Goal: Check status: Check status

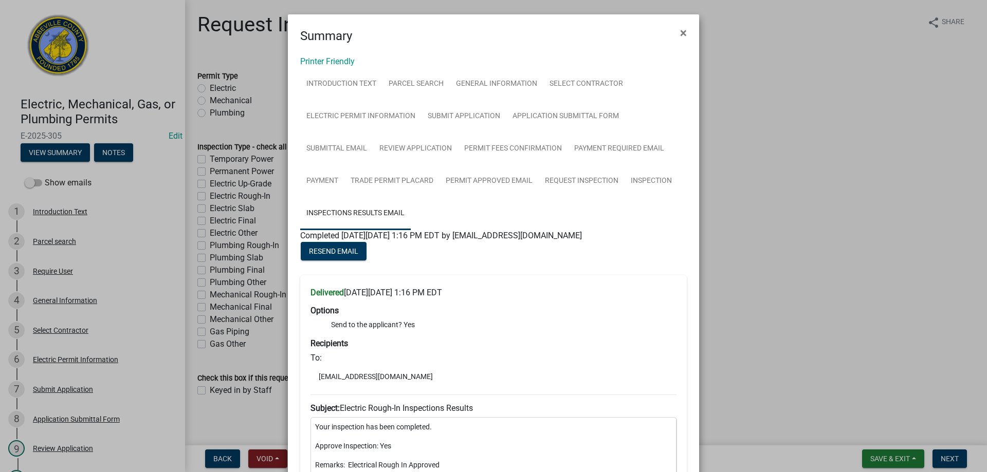
click at [898, 452] on ngb-modal-window "Summary × Printer Friendly Introduction Text Parcel search General Information …" at bounding box center [493, 236] width 987 height 472
click at [897, 459] on ngb-modal-window "Summary × Printer Friendly Introduction Text Parcel search General Information …" at bounding box center [493, 236] width 987 height 472
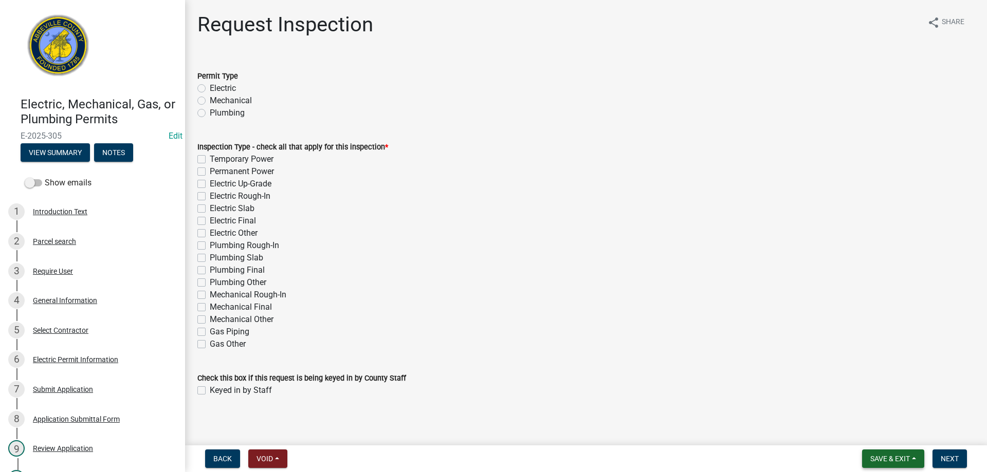
click at [889, 455] on span "Save & Exit" at bounding box center [890, 459] width 40 height 8
click at [888, 438] on button "Save & Exit" at bounding box center [883, 432] width 82 height 25
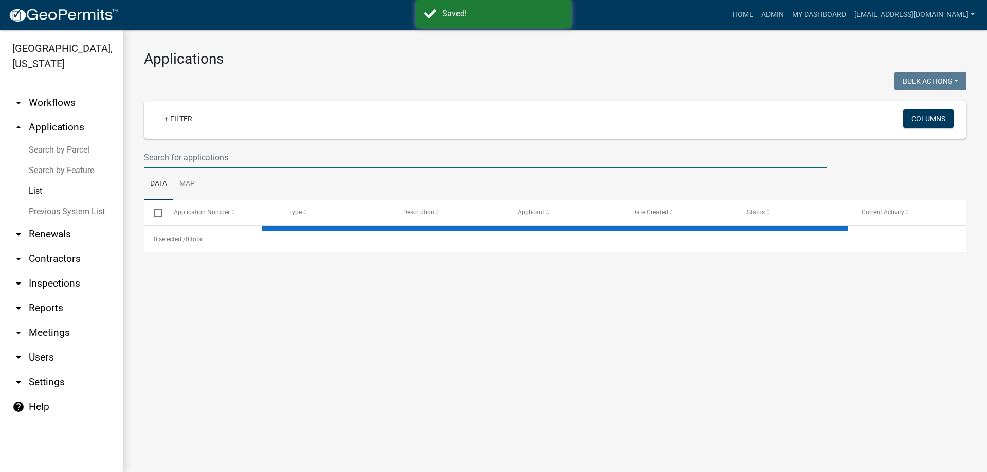
click at [221, 154] on input "text" at bounding box center [485, 157] width 682 height 21
type input "118"
select select "3: 100"
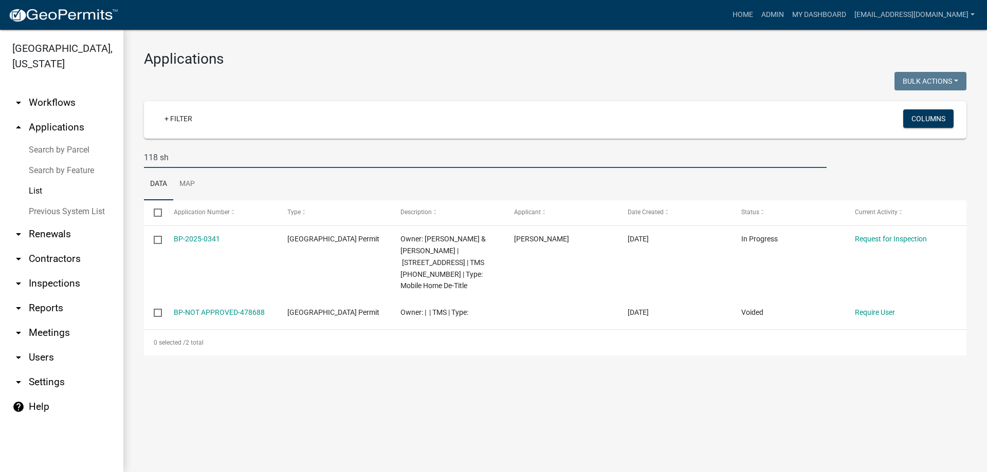
type input "118 sh"
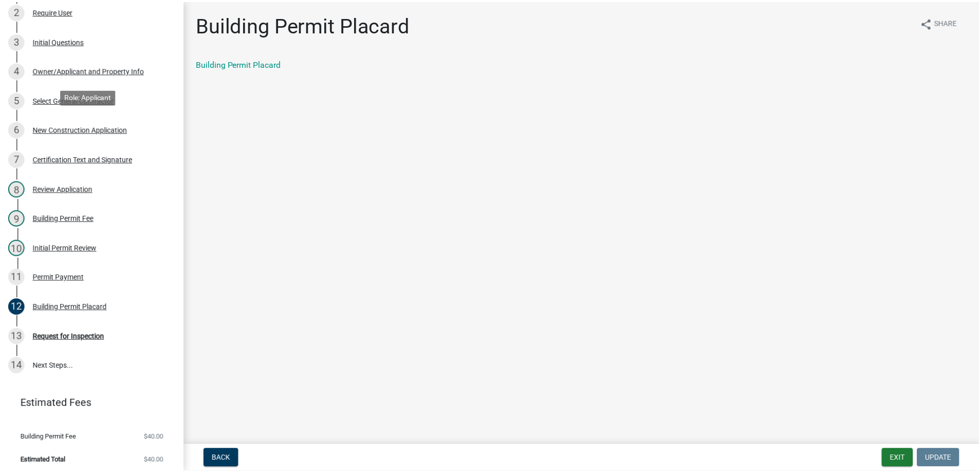
scroll to position [235, 0]
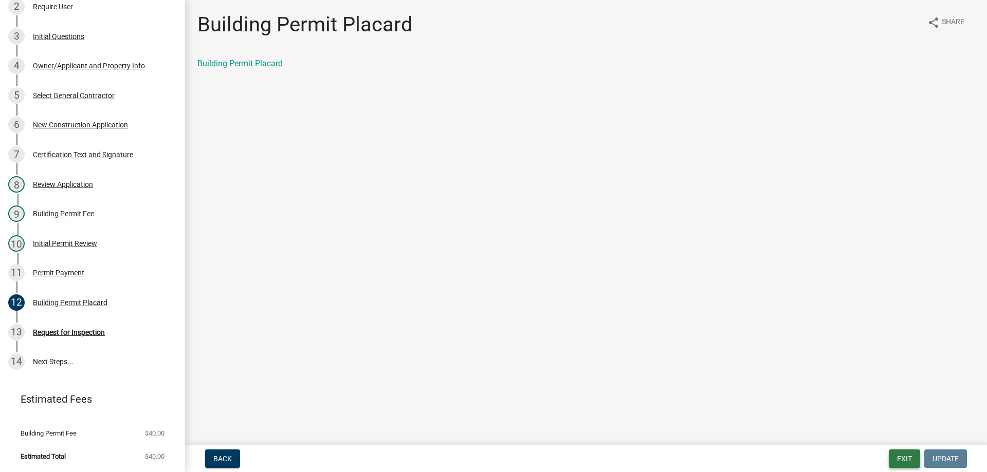
click at [906, 463] on button "Exit" at bounding box center [904, 459] width 31 height 19
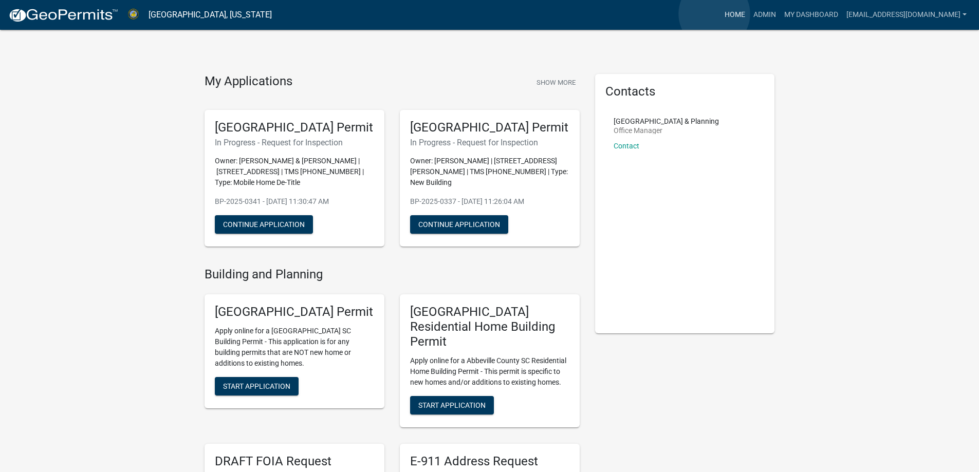
click at [720, 14] on link "Home" at bounding box center [734, 15] width 29 height 20
click at [749, 17] on link "Admin" at bounding box center [764, 15] width 31 height 20
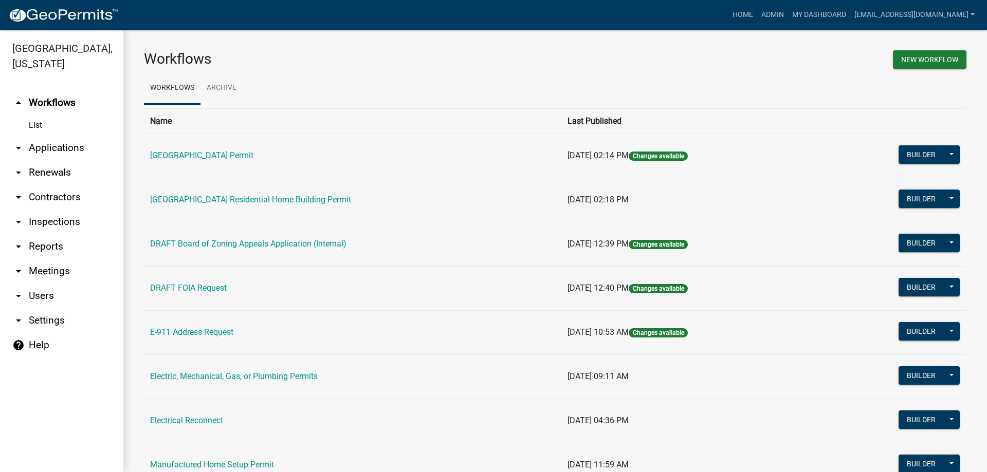
click at [75, 150] on link "arrow_drop_down Applications" at bounding box center [61, 148] width 123 height 25
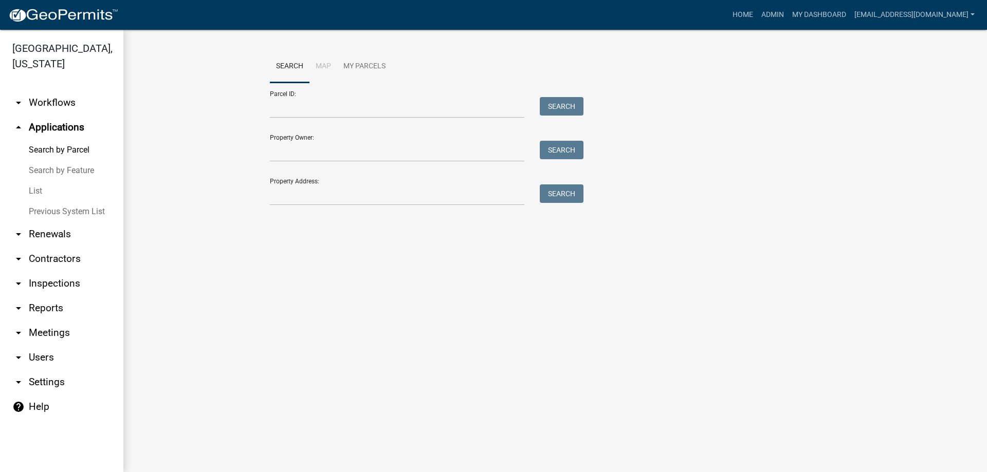
click at [29, 193] on link "List" at bounding box center [61, 191] width 123 height 21
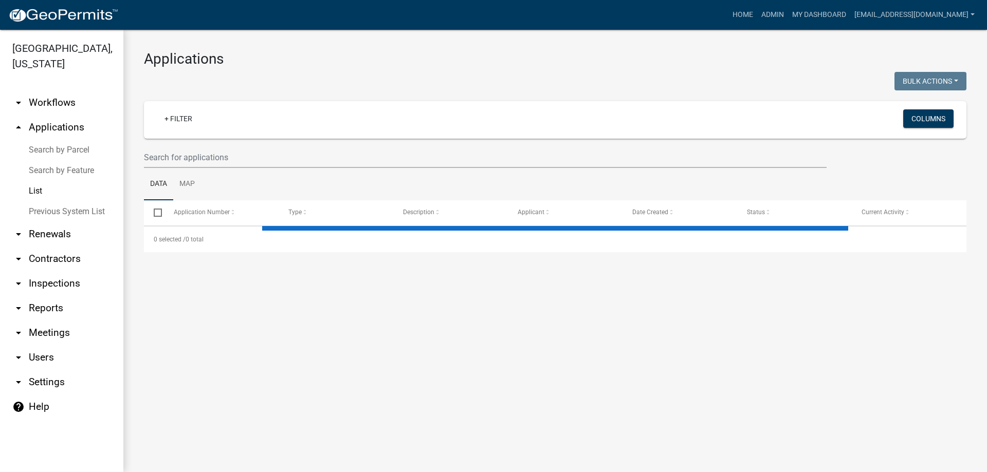
select select "3: 100"
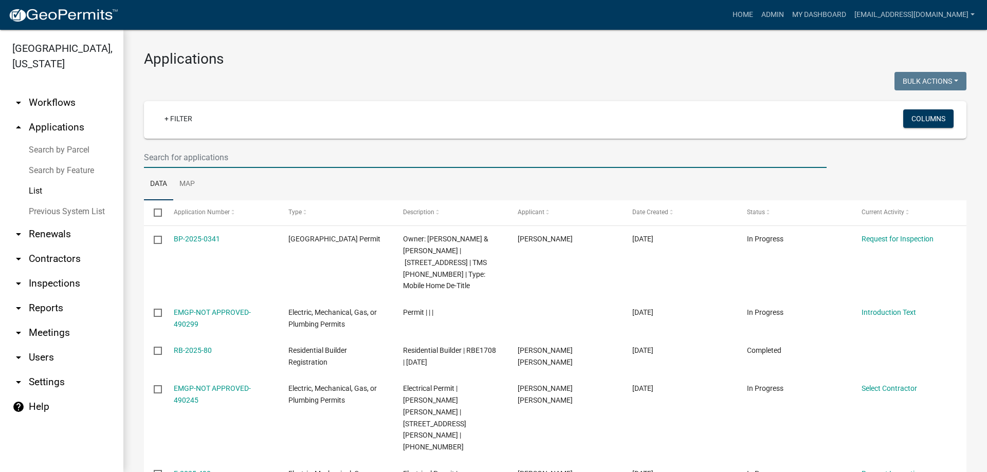
click at [220, 152] on input "text" at bounding box center [485, 157] width 682 height 21
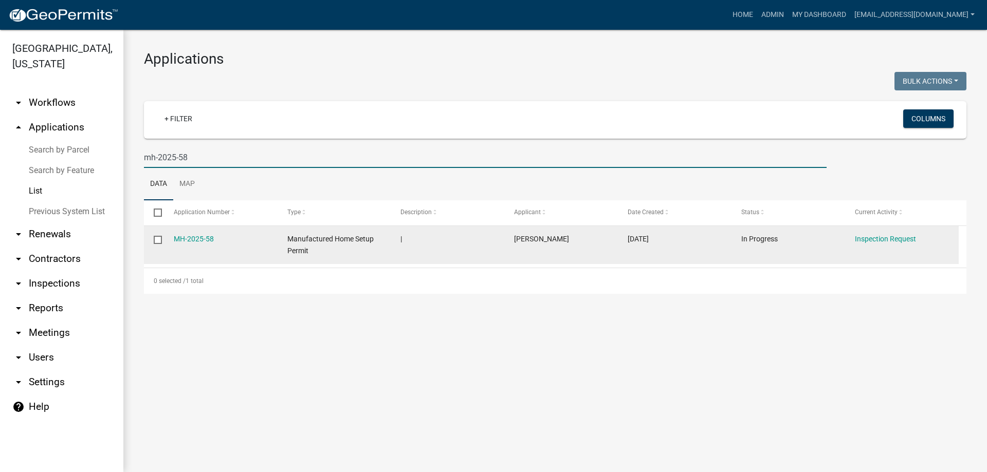
type input "mh-2025-58"
click at [178, 246] on datatable-body-cell "MH-2025-58" at bounding box center [220, 245] width 114 height 38
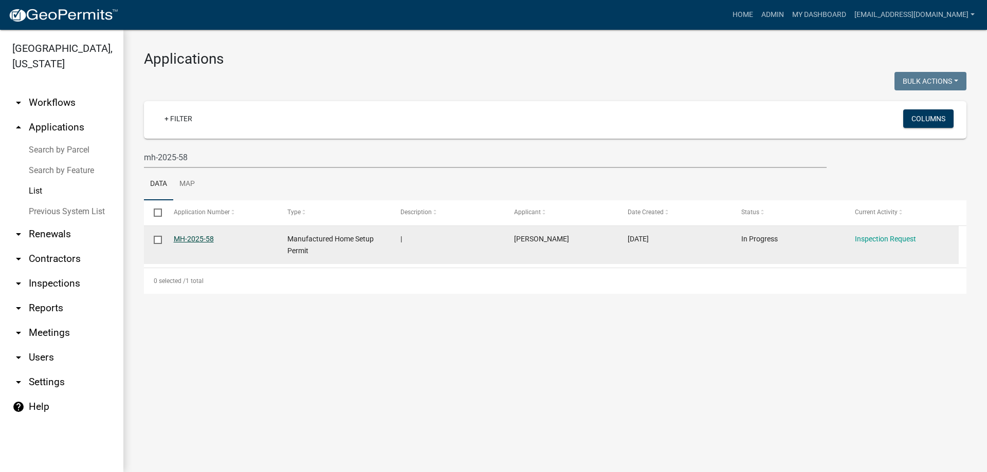
click at [180, 239] on link "MH-2025-58" at bounding box center [194, 239] width 40 height 8
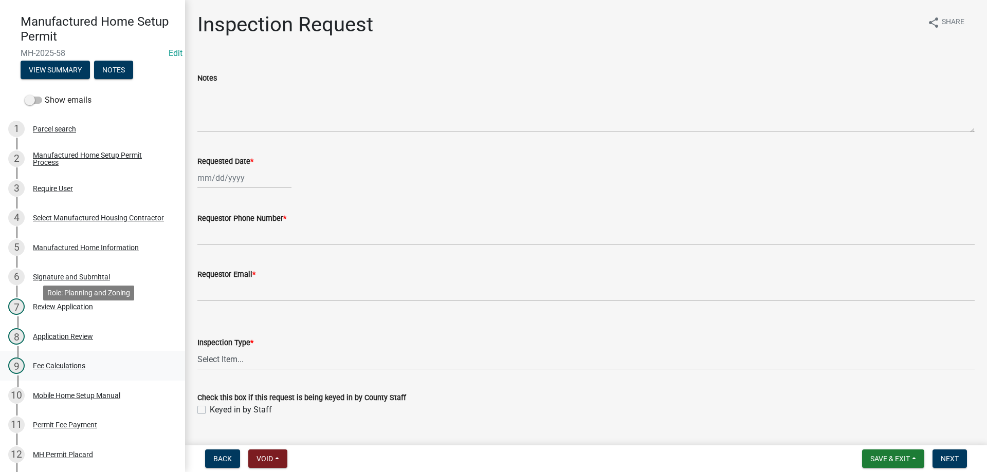
scroll to position [154, 0]
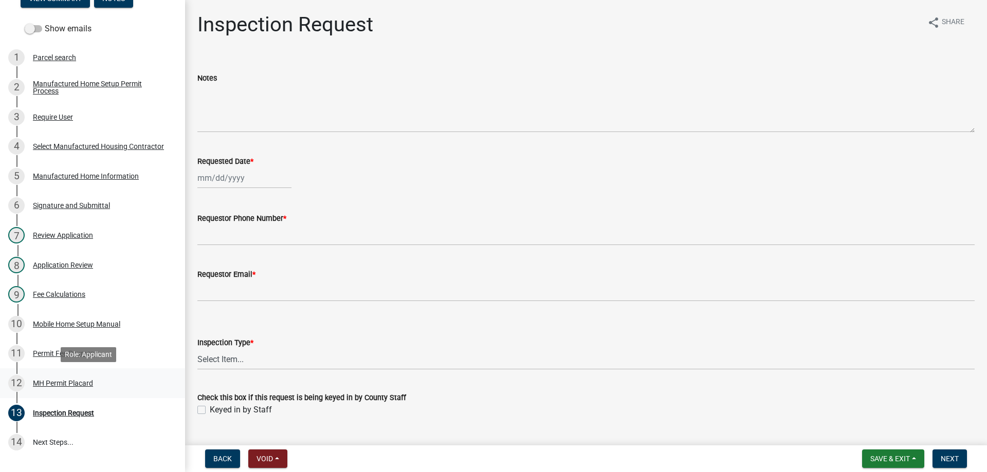
click at [65, 381] on div "MH Permit Placard" at bounding box center [63, 383] width 60 height 7
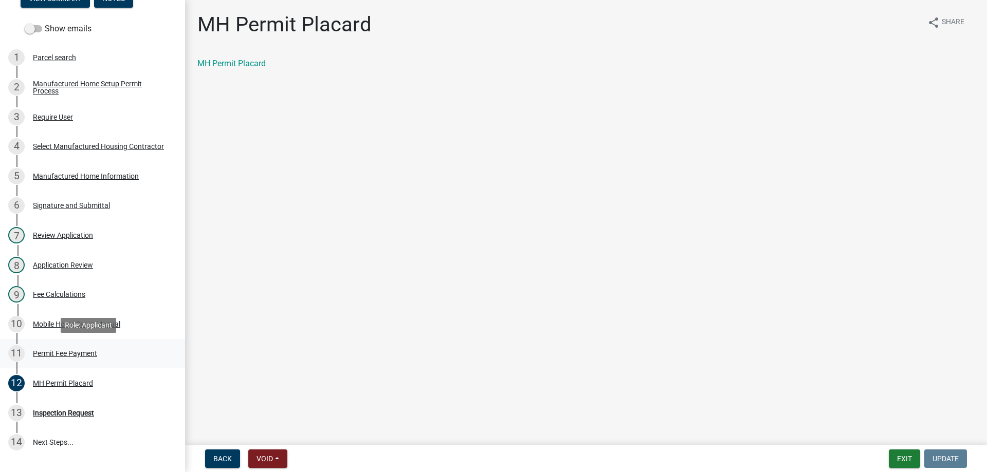
click at [62, 350] on div "Permit Fee Payment" at bounding box center [65, 353] width 64 height 7
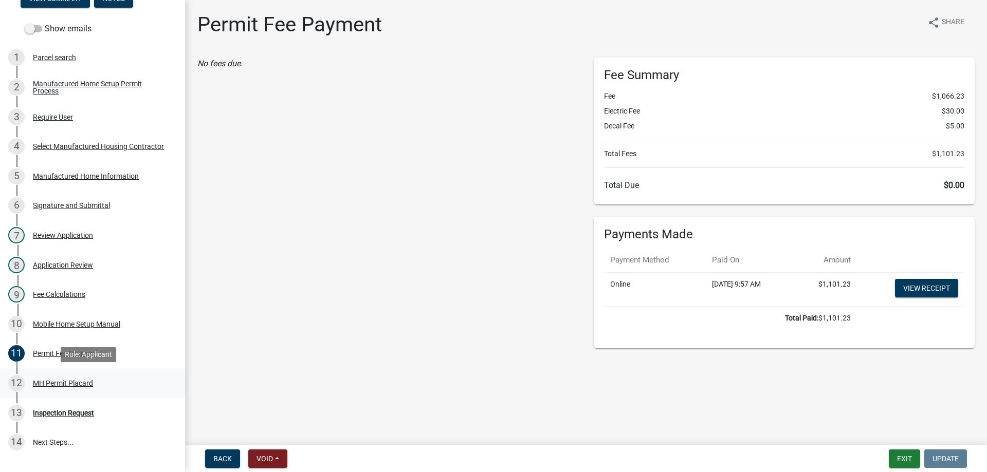
click at [61, 383] on div "MH Permit Placard" at bounding box center [63, 383] width 60 height 7
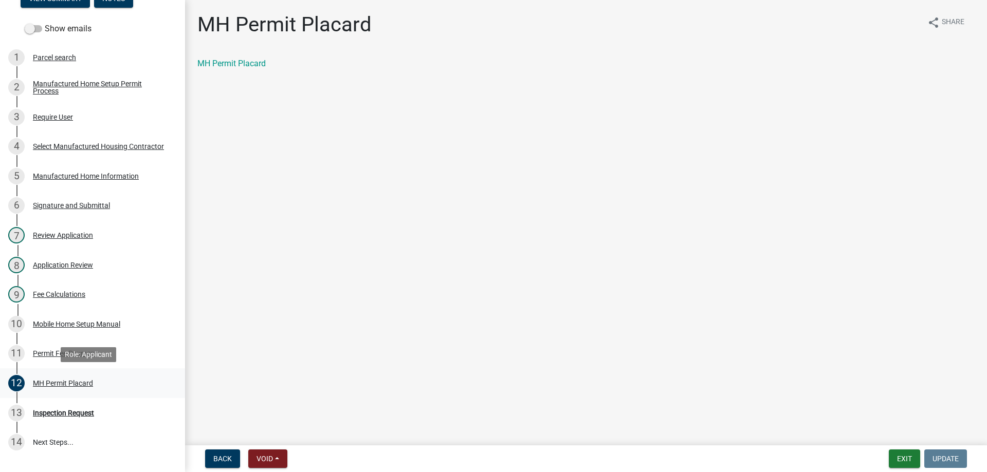
click at [60, 383] on div "MH Permit Placard" at bounding box center [63, 383] width 60 height 7
click at [53, 353] on div "Permit Fee Payment" at bounding box center [65, 353] width 64 height 7
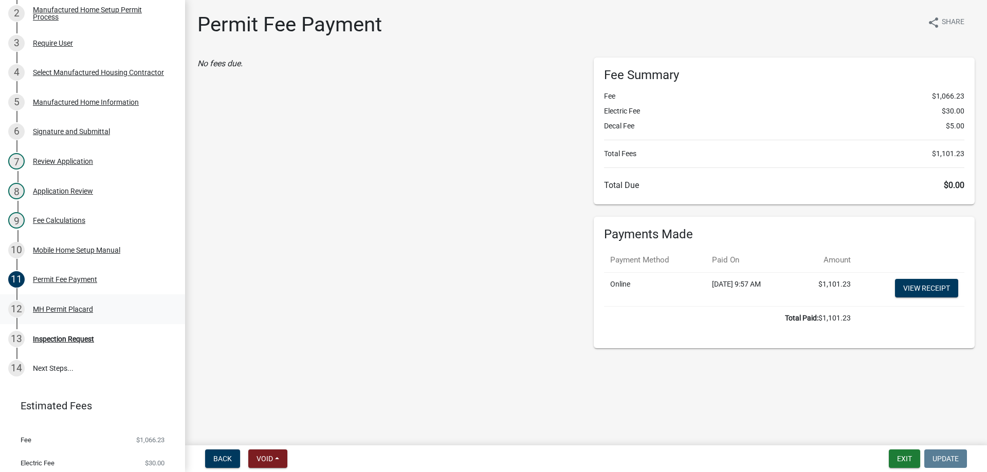
scroll to position [257, 0]
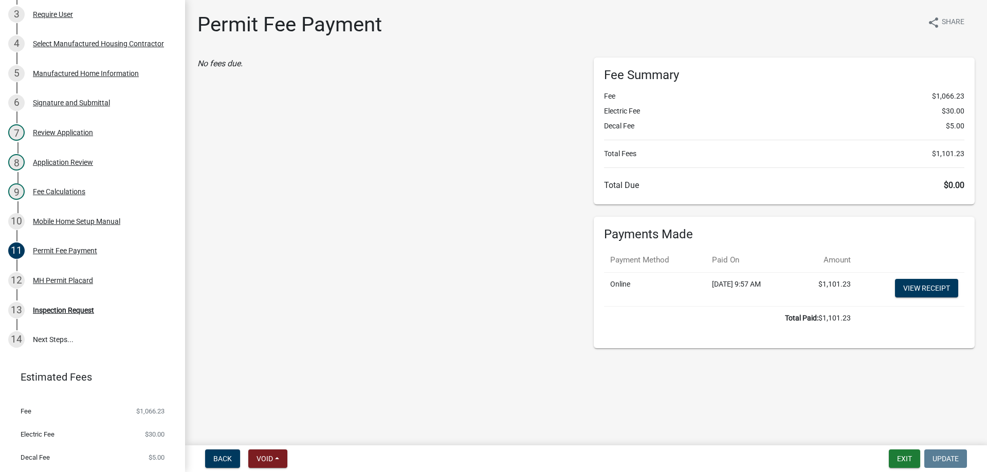
click at [69, 279] on div "MH Permit Placard" at bounding box center [63, 280] width 60 height 7
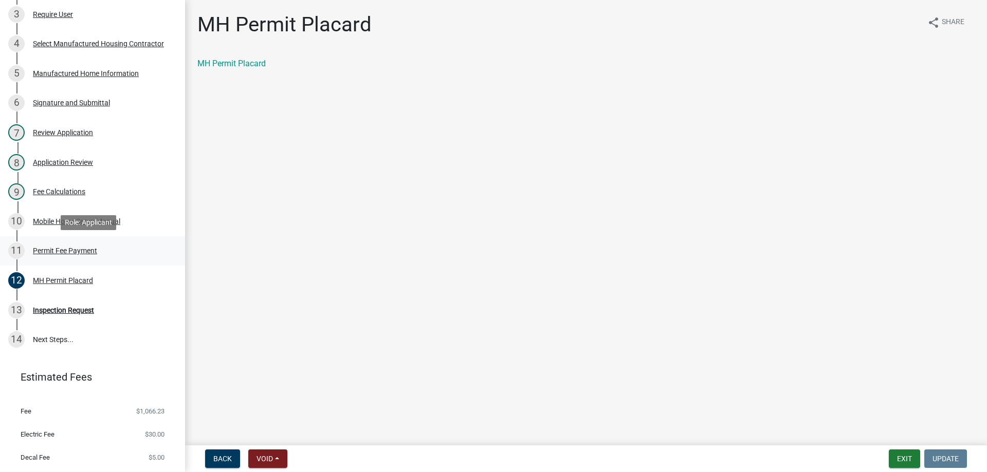
click at [70, 251] on div "Permit Fee Payment" at bounding box center [65, 250] width 64 height 7
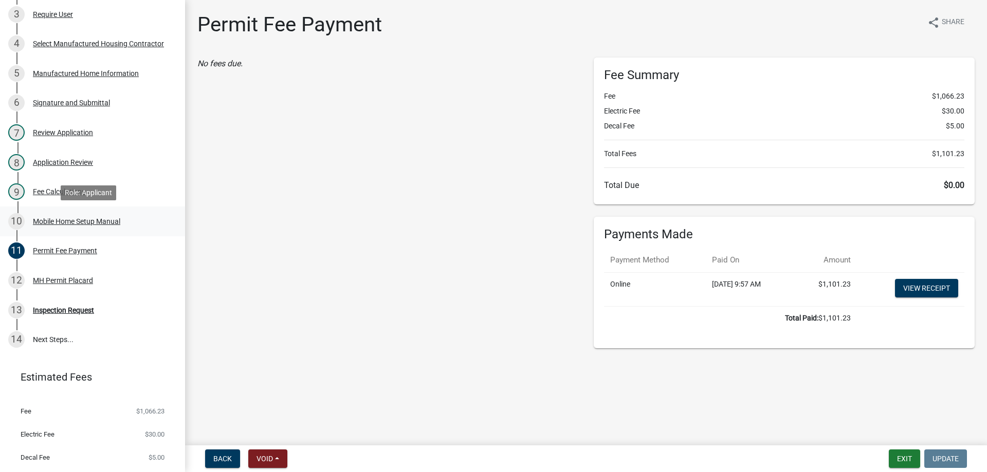
click at [70, 219] on div "Mobile Home Setup Manual" at bounding box center [76, 221] width 87 height 7
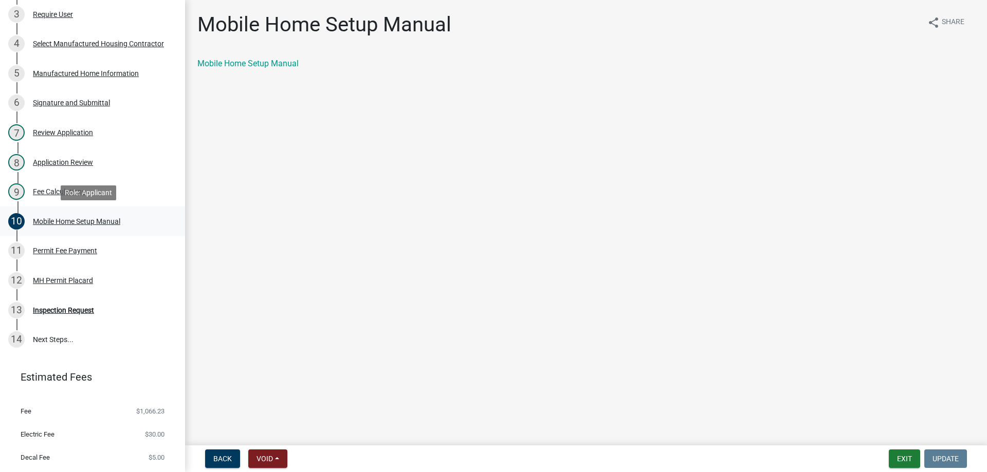
click at [70, 220] on div "Mobile Home Setup Manual" at bounding box center [76, 221] width 87 height 7
click at [78, 282] on div "MH Permit Placard" at bounding box center [63, 280] width 60 height 7
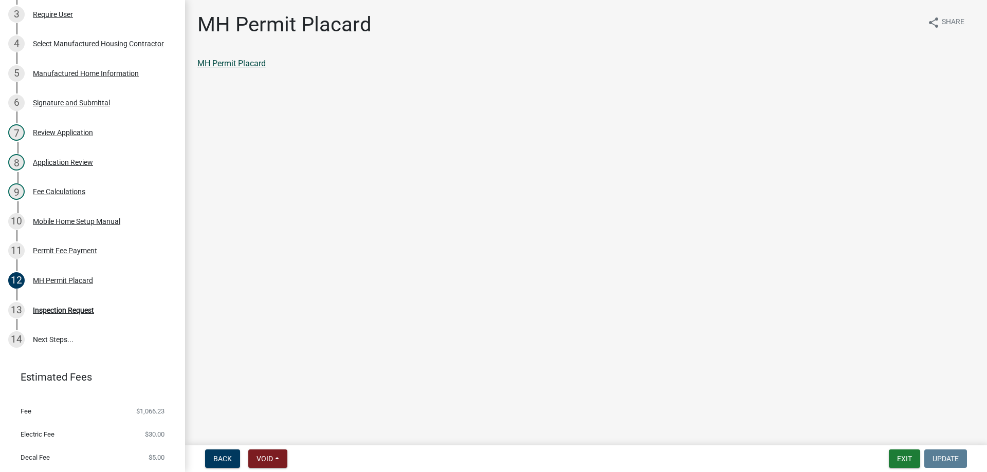
click at [217, 64] on link "MH Permit Placard" at bounding box center [231, 64] width 68 height 10
click at [48, 251] on div "Permit Fee Payment" at bounding box center [65, 250] width 64 height 7
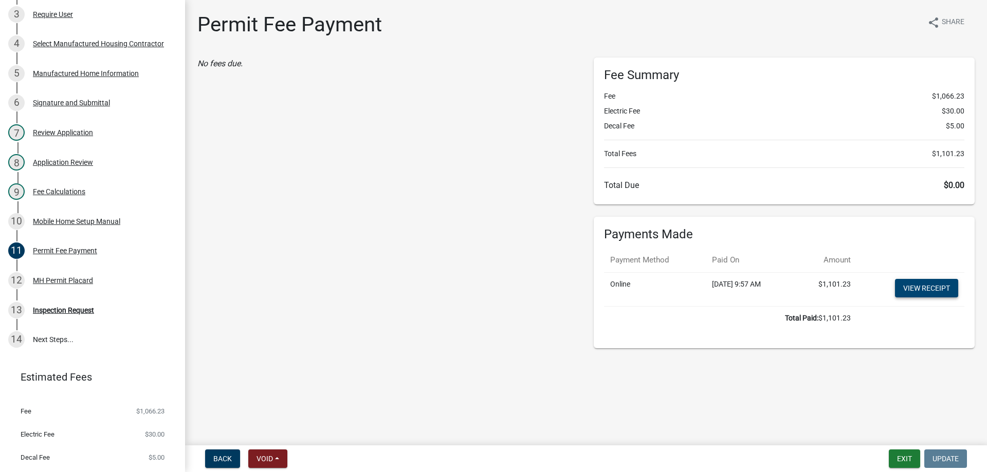
click at [934, 286] on link "View receipt" at bounding box center [926, 288] width 63 height 19
click at [908, 462] on button "Exit" at bounding box center [904, 459] width 31 height 19
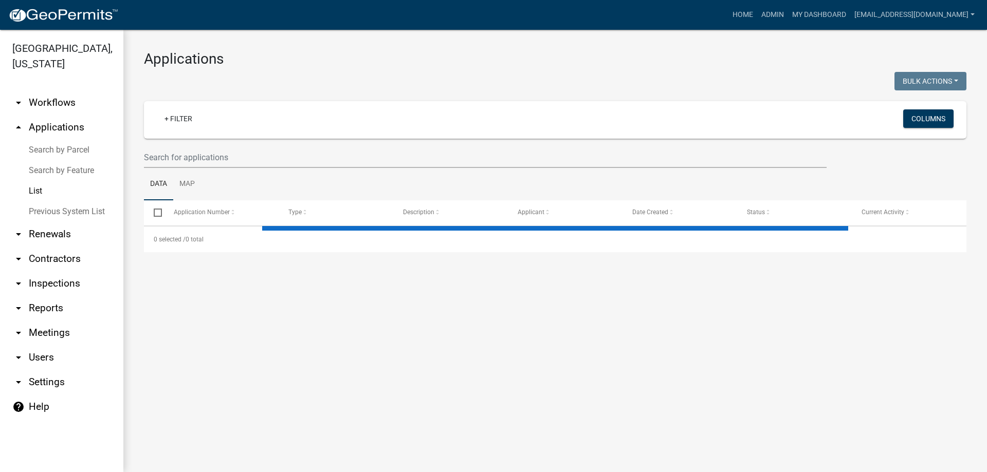
select select "3: 100"
